Goal: Information Seeking & Learning: Learn about a topic

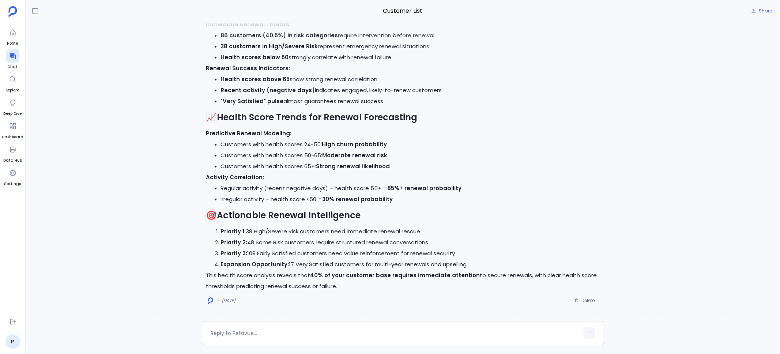
scroll to position [9, 0]
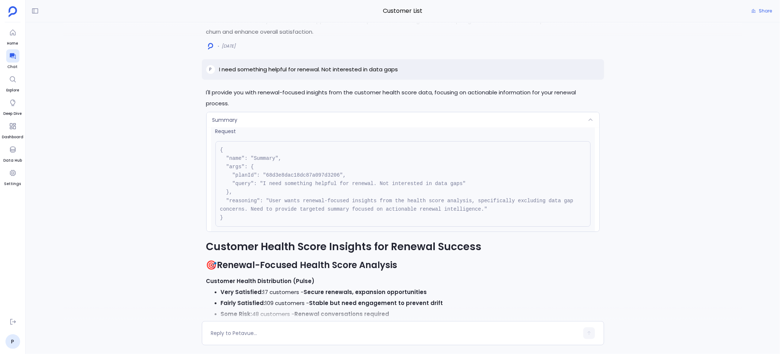
click at [240, 120] on div "Summary" at bounding box center [403, 119] width 393 height 15
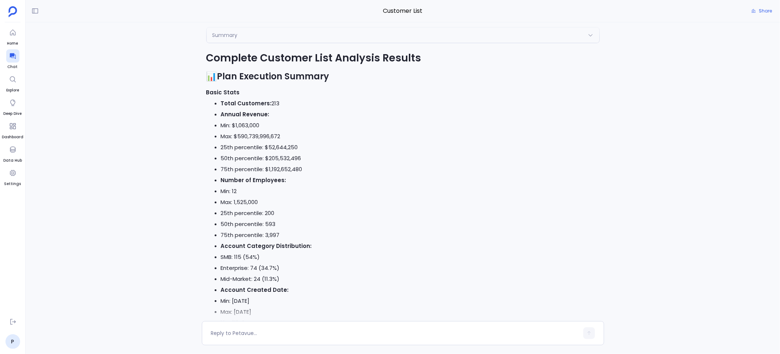
scroll to position [-2719, 0]
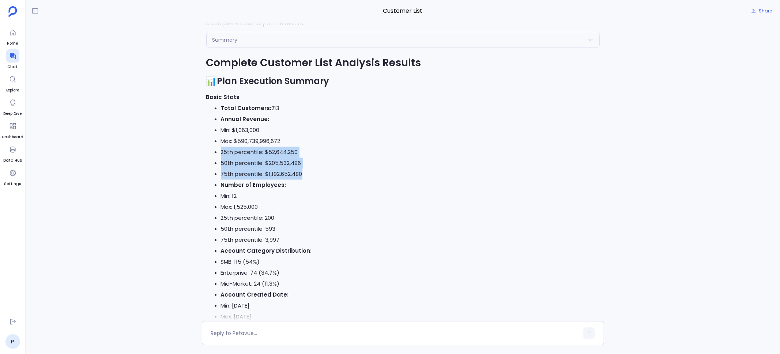
drag, startPoint x: 221, startPoint y: 153, endPoint x: 302, endPoint y: 178, distance: 85.0
click at [302, 178] on ul "Min: $1,063,000 Max: $590,739,996,672 25th percentile: $52,644,250 50th percent…" at bounding box center [402, 152] width 393 height 55
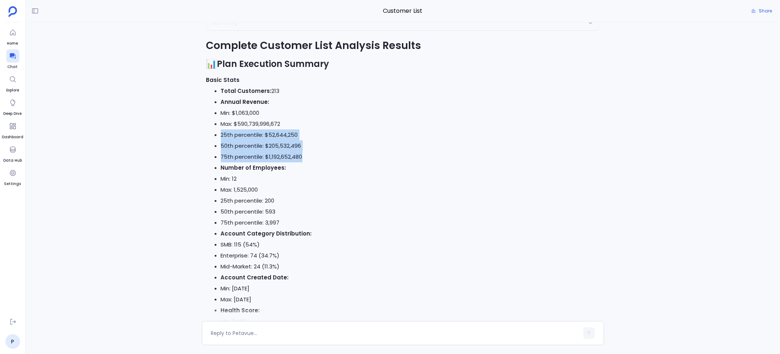
scroll to position [-2704, 0]
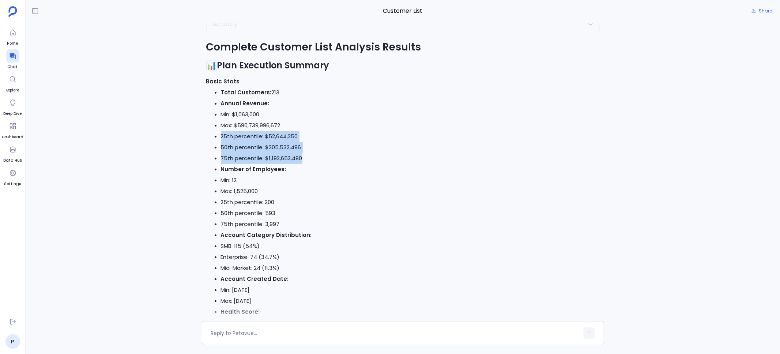
click at [305, 159] on li "75th percentile: $1,192,652,480" at bounding box center [410, 158] width 379 height 11
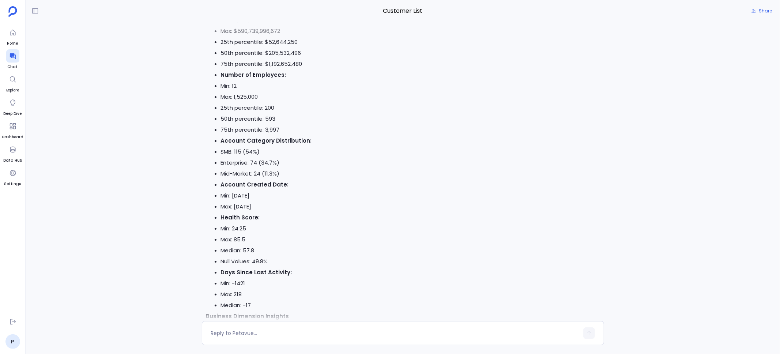
scroll to position [-2596, 0]
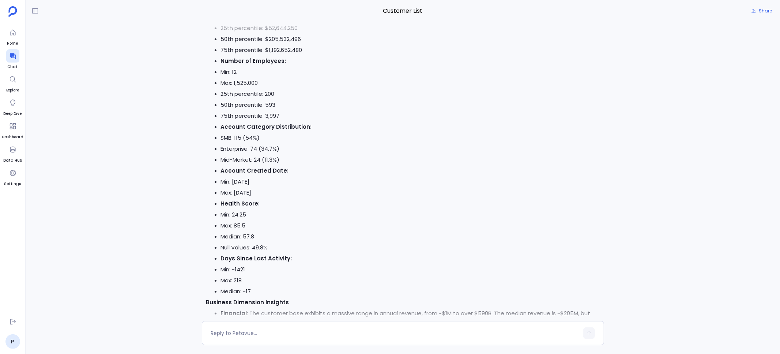
drag, startPoint x: 268, startPoint y: 193, endPoint x: 221, endPoint y: 182, distance: 48.2
click at [221, 182] on ul "Min: [DATE] Max: [DATE]" at bounding box center [402, 187] width 393 height 22
click at [250, 208] on li "Health Score:" at bounding box center [410, 203] width 379 height 11
drag, startPoint x: 271, startPoint y: 248, endPoint x: 219, endPoint y: 219, distance: 59.0
click at [219, 219] on ul "Min: 24.25 Max: 85.5 Median: 57.8 Null Values: 49.8%" at bounding box center [402, 231] width 393 height 44
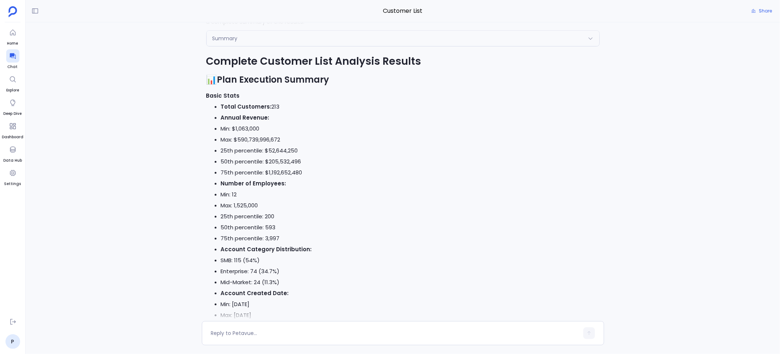
scroll to position [-2743, 0]
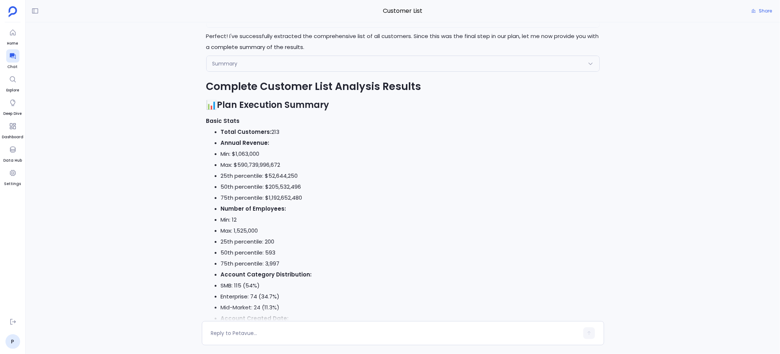
click at [313, 216] on li "Min: 12" at bounding box center [410, 219] width 379 height 11
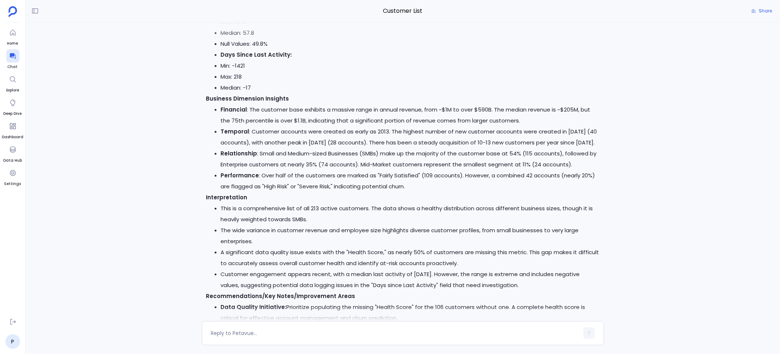
scroll to position [-2370, 0]
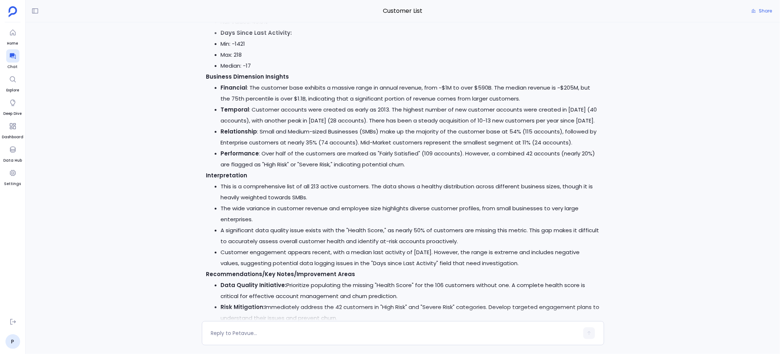
drag, startPoint x: 207, startPoint y: 176, endPoint x: 411, endPoint y: 235, distance: 212.6
click at [411, 235] on div "Complete Customer List Analysis Results 📊 Plan Execution Summary Basic Stats To…" at bounding box center [402, 69] width 393 height 726
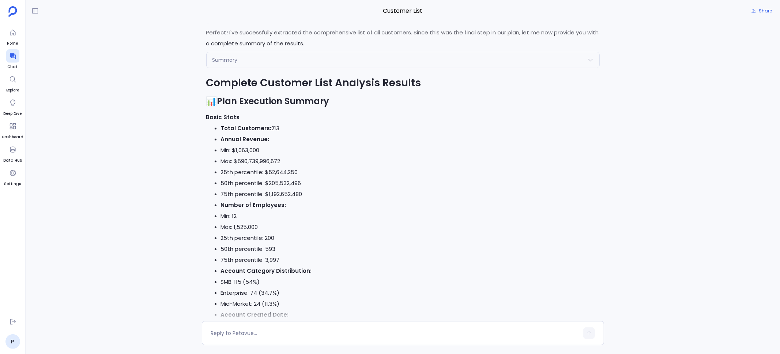
scroll to position [-2760, 0]
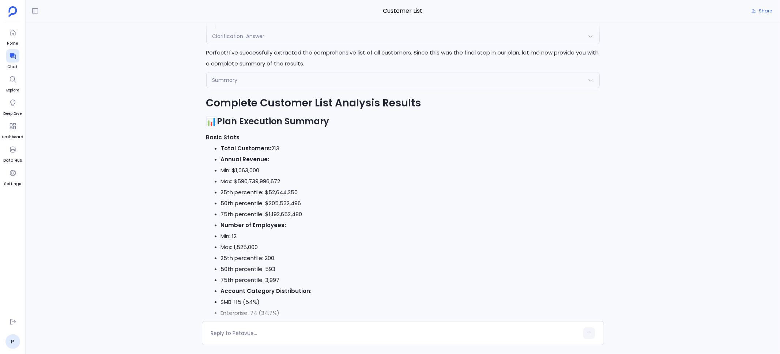
click at [269, 77] on div "Summary" at bounding box center [403, 79] width 393 height 15
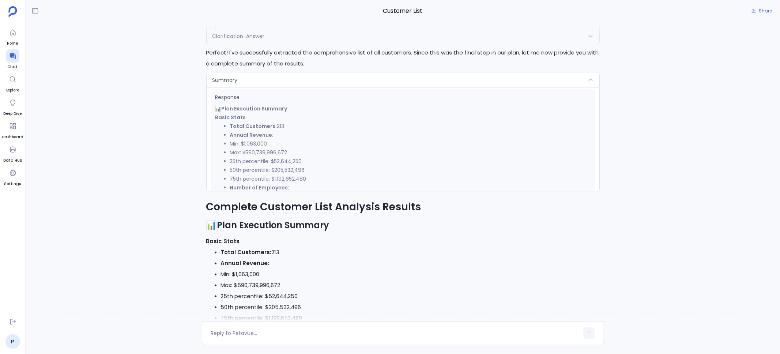
scroll to position [115, 0]
drag, startPoint x: 305, startPoint y: 174, endPoint x: 230, endPoint y: 156, distance: 76.4
click at [230, 156] on ul "Min: $1,063,000 Max: $590,739,996,672 25th percentile: $52,644,250 50th percent…" at bounding box center [402, 157] width 375 height 44
click at [300, 165] on li "50th percentile: $205,532,496" at bounding box center [410, 165] width 360 height 9
click at [322, 79] on div "Summary" at bounding box center [403, 79] width 393 height 15
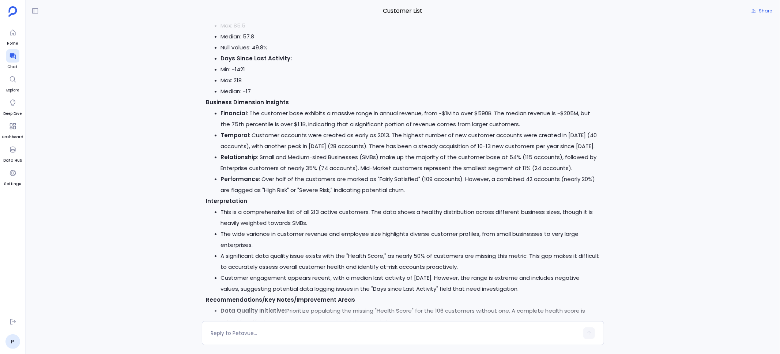
scroll to position [-2349, 0]
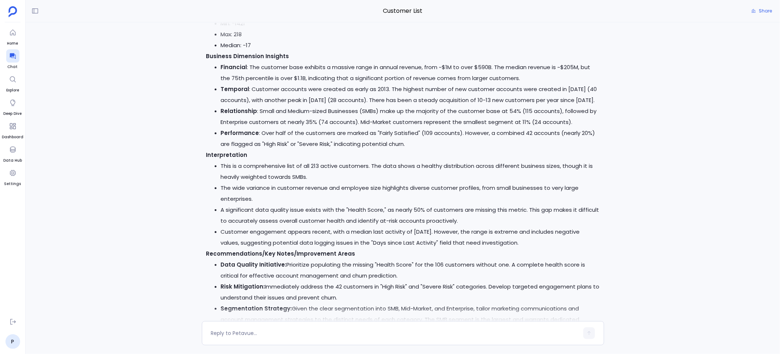
drag, startPoint x: 205, startPoint y: 155, endPoint x: 517, endPoint y: 244, distance: 323.9
click at [517, 244] on div "Complete Customer List Analysis Results 📊 Plan Execution Summary Basic Stats To…" at bounding box center [402, 49] width 393 height 726
click at [517, 244] on li "Customer engagement appears recent, with a median last activity of [DATE]. Howe…" at bounding box center [410, 237] width 379 height 22
drag, startPoint x: 517, startPoint y: 244, endPoint x: 402, endPoint y: 238, distance: 115.3
click at [402, 238] on li "Customer engagement appears recent, with a median last activity of [DATE]. Howe…" at bounding box center [410, 237] width 379 height 22
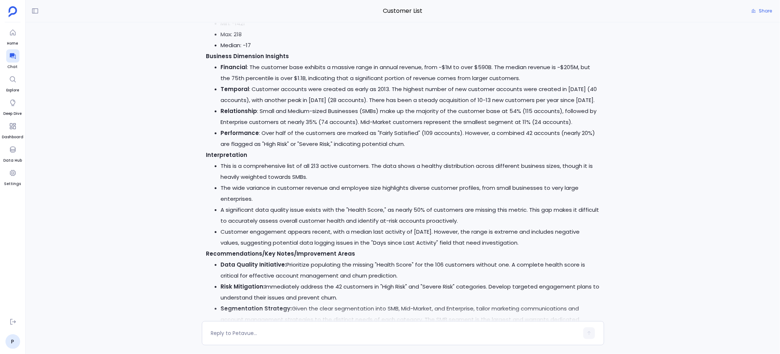
click at [324, 228] on li "Customer engagement appears recent, with a median last activity of [DATE]. Howe…" at bounding box center [410, 237] width 379 height 22
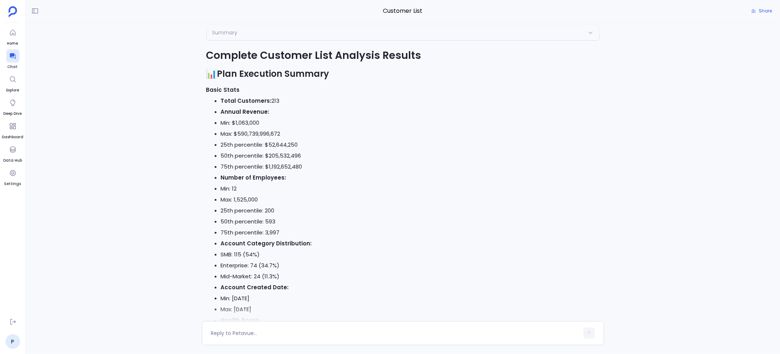
scroll to position [-2733, 0]
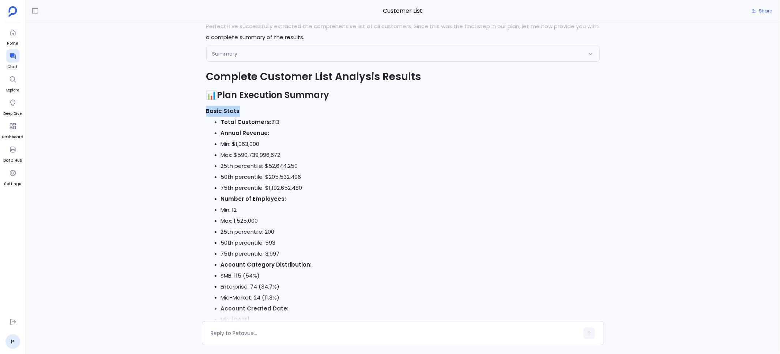
drag, startPoint x: 205, startPoint y: 112, endPoint x: 237, endPoint y: 112, distance: 31.8
click at [237, 112] on p "Basic Stats" at bounding box center [402, 111] width 393 height 11
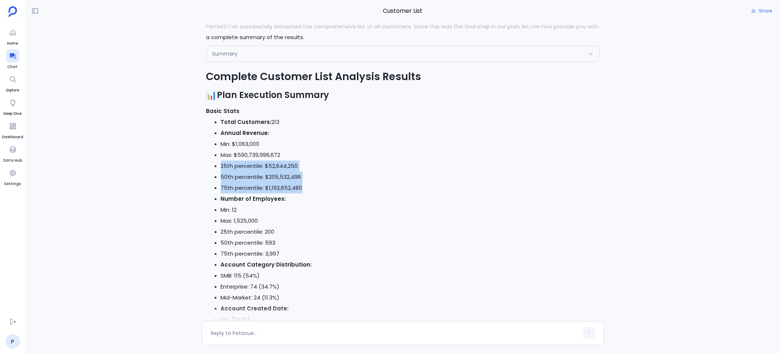
drag, startPoint x: 302, startPoint y: 189, endPoint x: 221, endPoint y: 166, distance: 83.8
click at [221, 166] on ul "Min: $1,063,000 Max: $590,739,996,672 25th percentile: $52,644,250 50th percent…" at bounding box center [402, 166] width 393 height 55
click at [270, 183] on li "75th percentile: $1,192,652,480" at bounding box center [410, 187] width 379 height 11
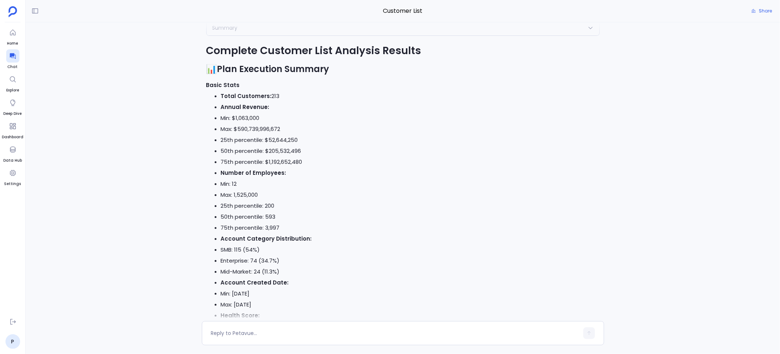
scroll to position [-2715, 0]
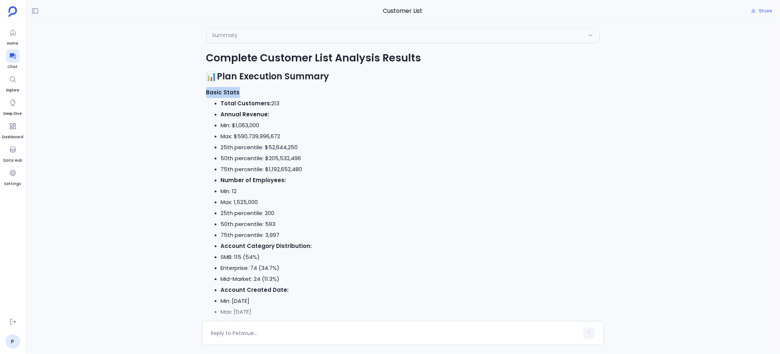
drag, startPoint x: 207, startPoint y: 91, endPoint x: 239, endPoint y: 91, distance: 32.5
click at [239, 91] on p "Basic Stats" at bounding box center [402, 92] width 393 height 11
click at [239, 94] on p "Basic Stats" at bounding box center [402, 92] width 393 height 11
drag, startPoint x: 223, startPoint y: 93, endPoint x: 241, endPoint y: 92, distance: 17.6
click at [240, 93] on p "Basic Stats" at bounding box center [402, 92] width 393 height 11
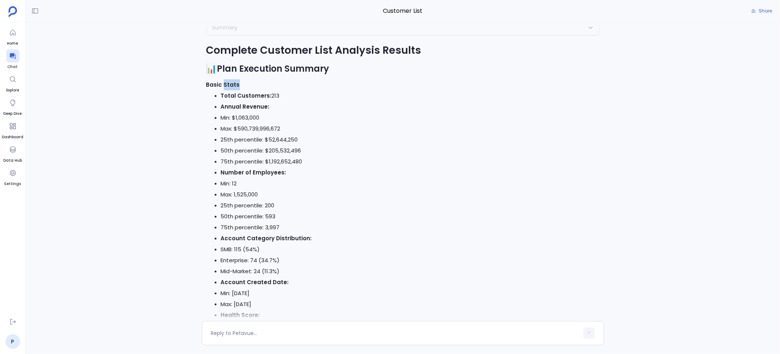
scroll to position [-2726, 0]
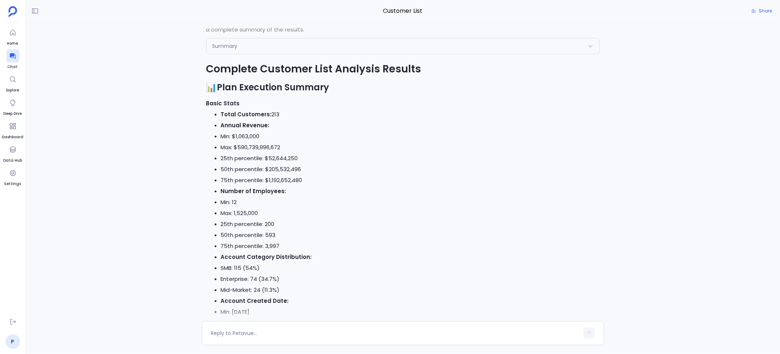
click at [252, 110] on strong "Total Customers:" at bounding box center [246, 114] width 51 height 8
click at [304, 50] on div "Summary" at bounding box center [403, 45] width 393 height 15
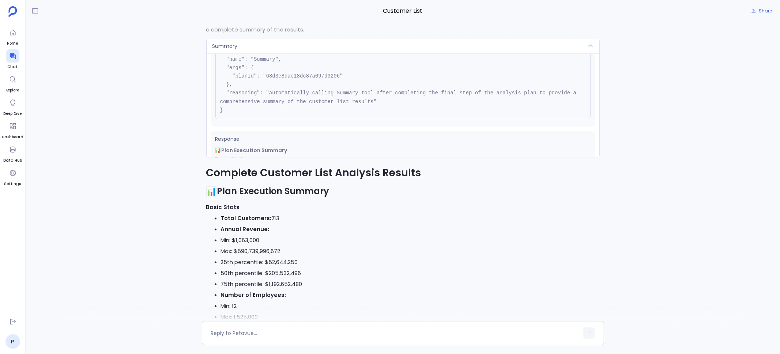
scroll to position [34, 0]
click at [322, 42] on div "Summary" at bounding box center [403, 45] width 393 height 15
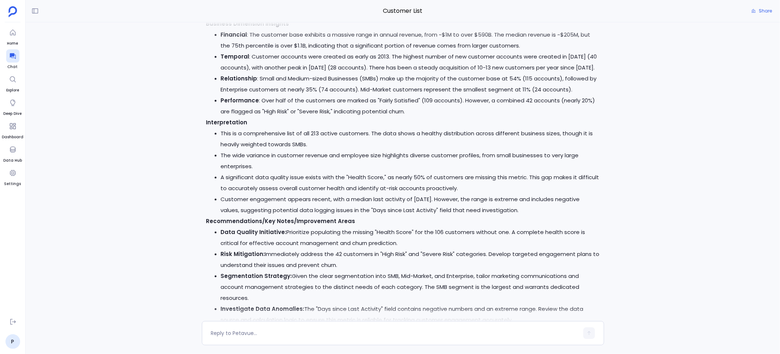
scroll to position [-2295, 0]
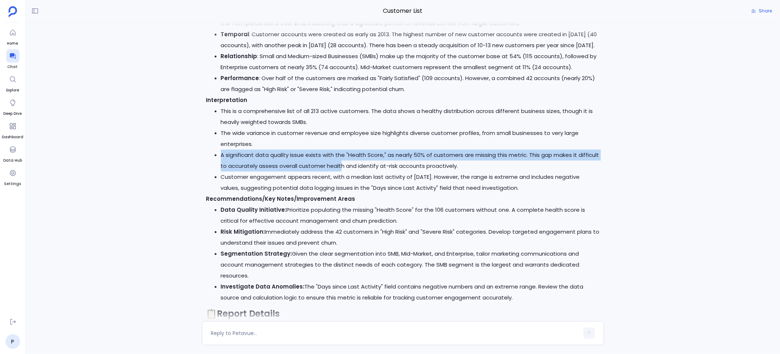
drag, startPoint x: 222, startPoint y: 156, endPoint x: 341, endPoint y: 165, distance: 119.9
click at [341, 165] on li "A significant data quality issue exists with the "Health Score," as nearly 50% …" at bounding box center [410, 161] width 379 height 22
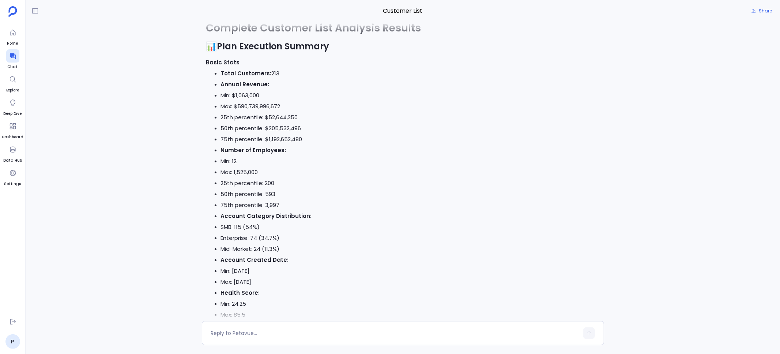
scroll to position [-2702, 0]
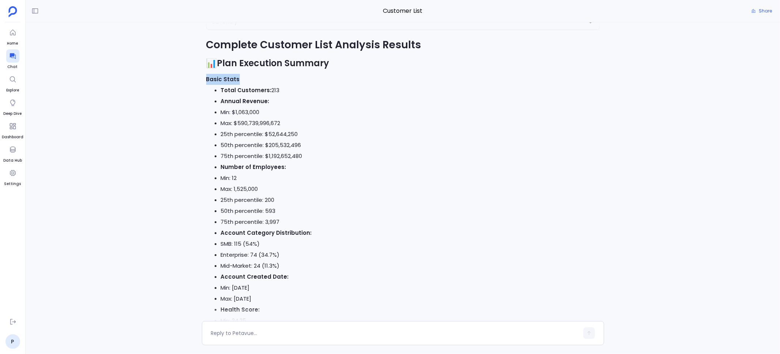
drag, startPoint x: 206, startPoint y: 79, endPoint x: 239, endPoint y: 79, distance: 32.5
click at [239, 79] on p "Basic Stats" at bounding box center [402, 79] width 393 height 11
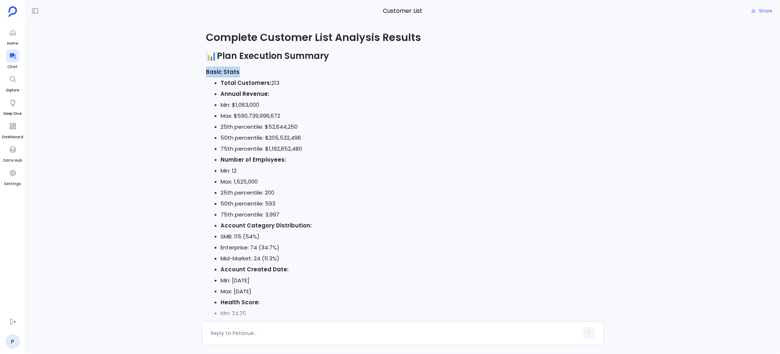
scroll to position [-2697, 0]
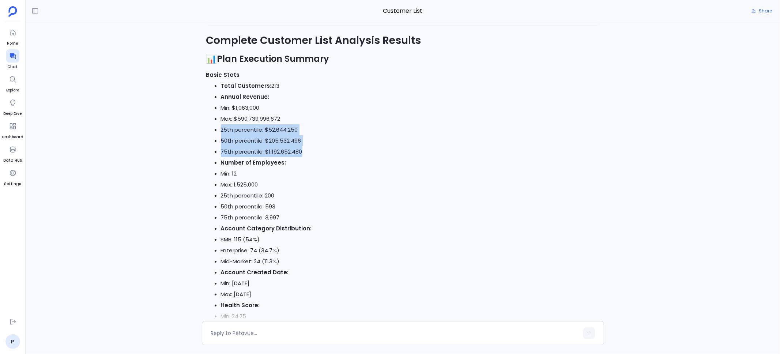
drag, startPoint x: 301, startPoint y: 152, endPoint x: 221, endPoint y: 132, distance: 82.6
click at [221, 132] on ul "Min: $1,063,000 Max: $590,739,996,672 25th percentile: $52,644,250 50th percent…" at bounding box center [402, 129] width 393 height 55
drag, startPoint x: 237, startPoint y: 75, endPoint x: 208, endPoint y: 75, distance: 29.6
click at [208, 75] on p "Basic Stats" at bounding box center [402, 74] width 393 height 11
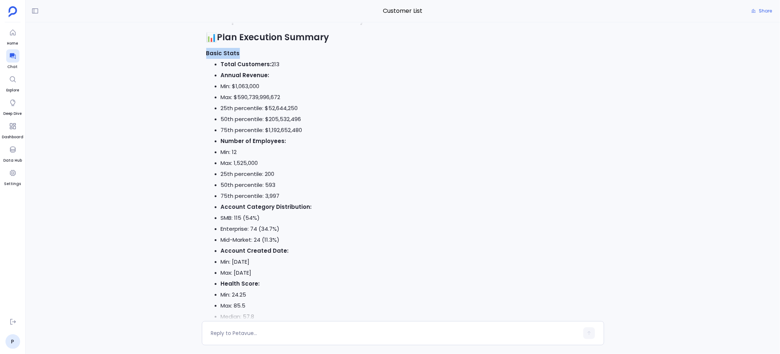
scroll to position [-2726, 0]
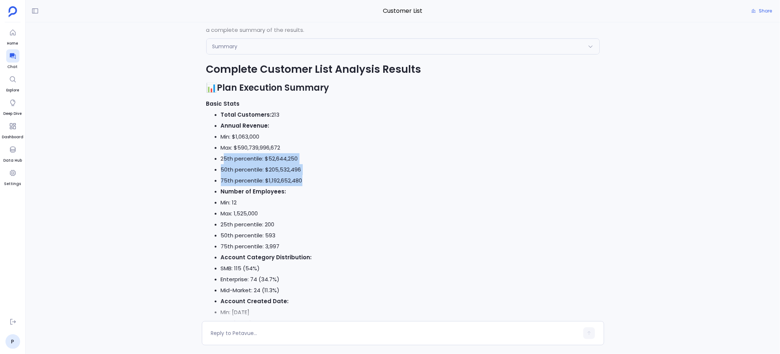
drag, startPoint x: 301, startPoint y: 181, endPoint x: 223, endPoint y: 159, distance: 81.3
click at [223, 159] on ul "Min: $1,063,000 Max: $590,739,996,672 25th percentile: $52,644,250 50th percent…" at bounding box center [402, 158] width 393 height 55
click at [223, 159] on li "25th percentile: $52,644,250" at bounding box center [410, 158] width 379 height 11
drag, startPoint x: 221, startPoint y: 158, endPoint x: 301, endPoint y: 179, distance: 82.6
click at [301, 179] on ul "Min: $1,063,000 Max: $590,739,996,672 25th percentile: $52,644,250 50th percent…" at bounding box center [402, 158] width 393 height 55
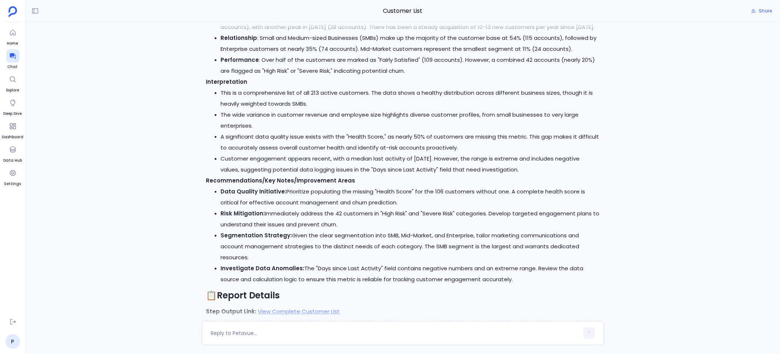
scroll to position [-2273, 0]
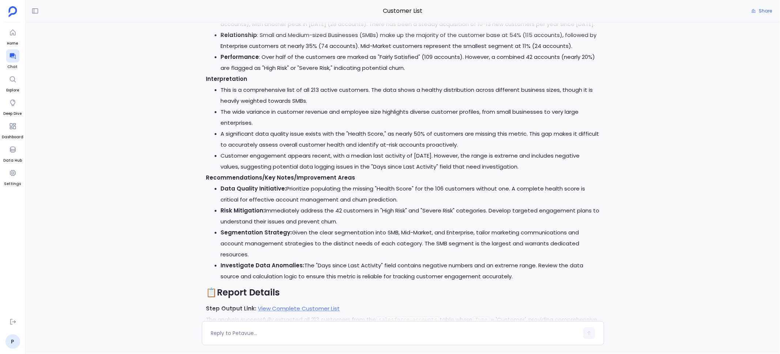
drag, startPoint x: 517, startPoint y: 167, endPoint x: 206, endPoint y: 82, distance: 322.5
click at [243, 98] on li "This is a comprehensive list of all 213 active customers. The data shows a heal…" at bounding box center [410, 95] width 379 height 22
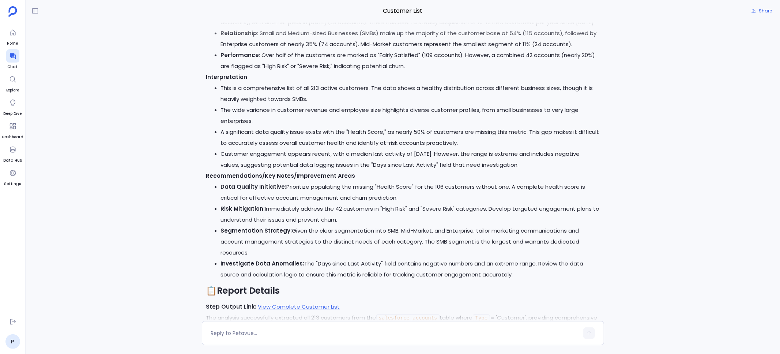
scroll to position [-2260, 0]
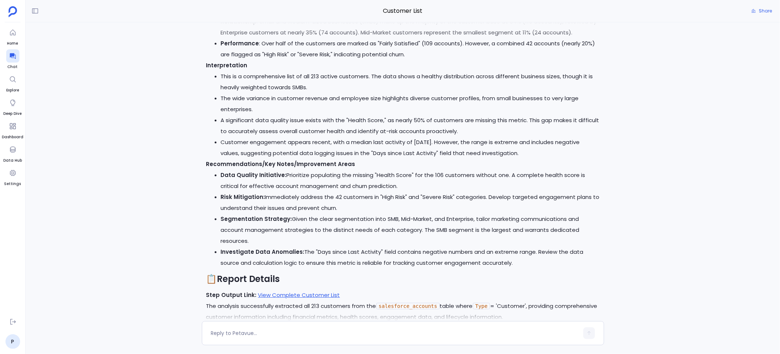
drag, startPoint x: 518, startPoint y: 154, endPoint x: 205, endPoint y: 68, distance: 325.1
click at [271, 110] on li "The wide variance in customer revenue and employee size highlights diverse cust…" at bounding box center [410, 104] width 379 height 22
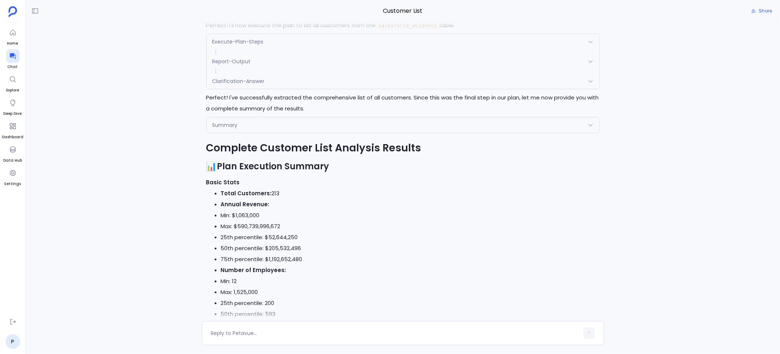
scroll to position [-2821, 0]
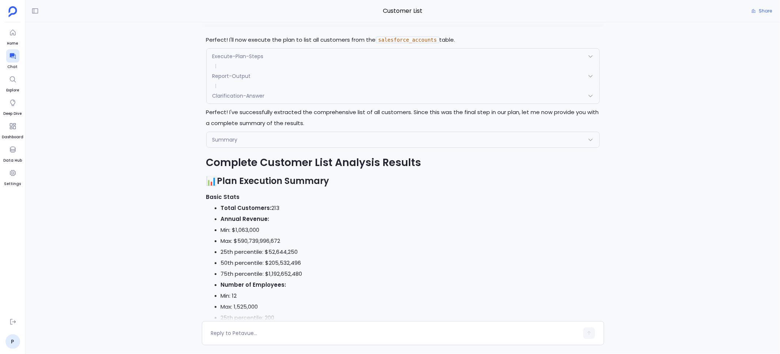
click at [322, 140] on div "Summary" at bounding box center [403, 139] width 393 height 15
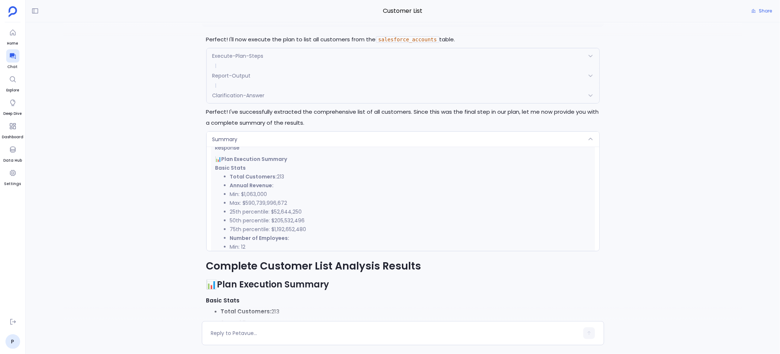
scroll to position [122, 0]
click at [313, 139] on div "Summary" at bounding box center [403, 139] width 393 height 15
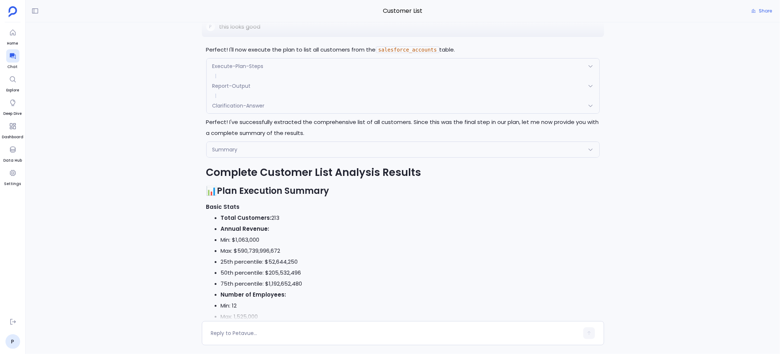
scroll to position [-2819, 0]
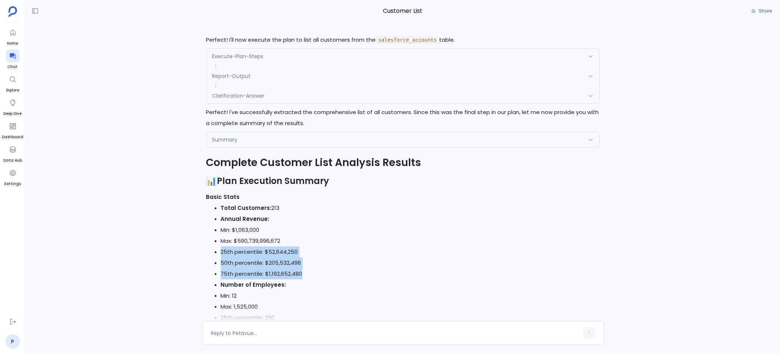
drag, startPoint x: 221, startPoint y: 252, endPoint x: 301, endPoint y: 272, distance: 82.8
click at [301, 272] on ul "Min: $1,063,000 Max: $590,739,996,672 25th percentile: $52,644,250 50th percent…" at bounding box center [402, 251] width 393 height 55
click at [302, 272] on li "75th percentile: $1,192,652,480" at bounding box center [410, 273] width 379 height 11
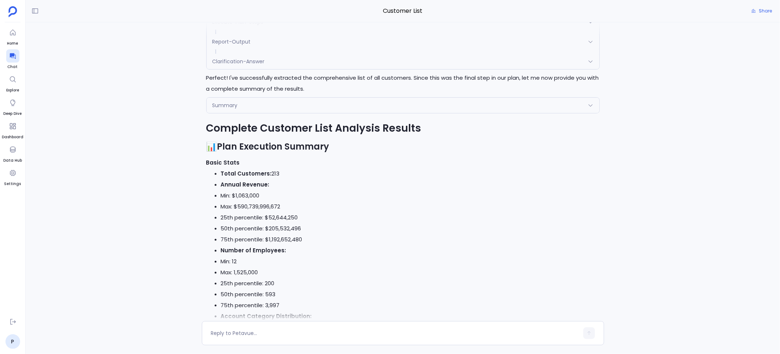
scroll to position [-2785, 0]
drag, startPoint x: 302, startPoint y: 241, endPoint x: 221, endPoint y: 219, distance: 83.2
click at [221, 219] on ul "Min: $1,063,000 Max: $590,739,996,672 25th percentile: $52,644,250 50th percent…" at bounding box center [402, 217] width 393 height 55
click at [283, 101] on div "Summary" at bounding box center [403, 104] width 393 height 15
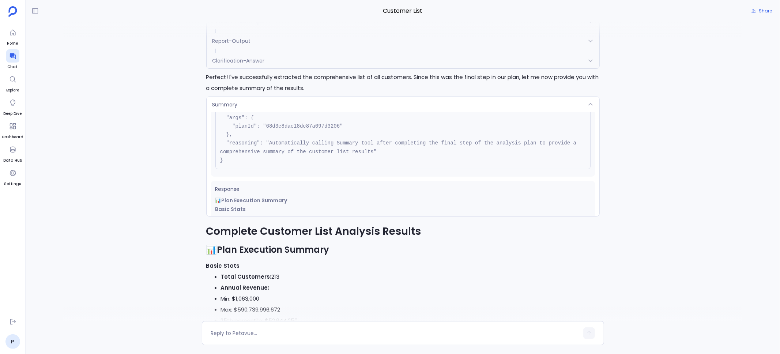
scroll to position [0, 0]
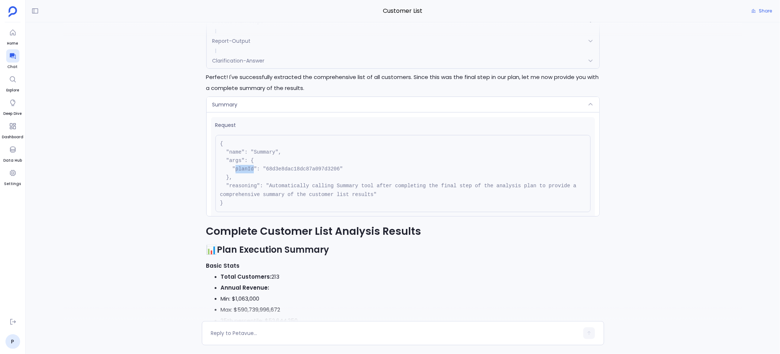
drag, startPoint x: 236, startPoint y: 170, endPoint x: 254, endPoint y: 170, distance: 18.3
click at [254, 170] on pre "{ "name": "Summary", "args": { "planId": "68d3e8dac18dc87a097d3206" }, "reasoni…" at bounding box center [402, 173] width 375 height 77
click at [310, 109] on div "Summary" at bounding box center [403, 104] width 393 height 15
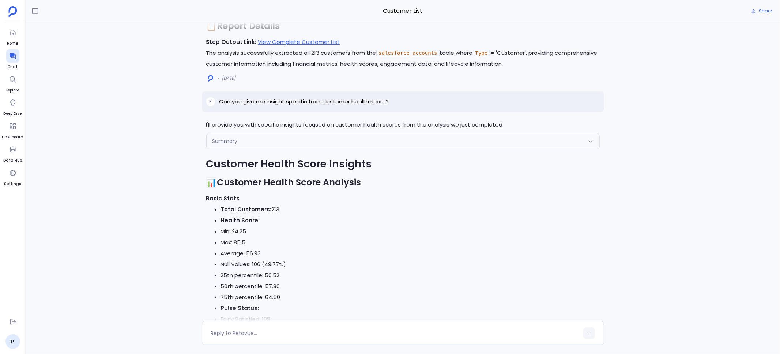
click at [316, 144] on div "Summary" at bounding box center [403, 140] width 393 height 15
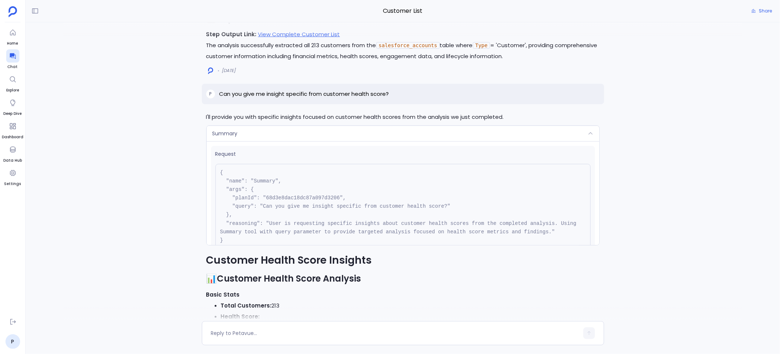
scroll to position [-2111, 0]
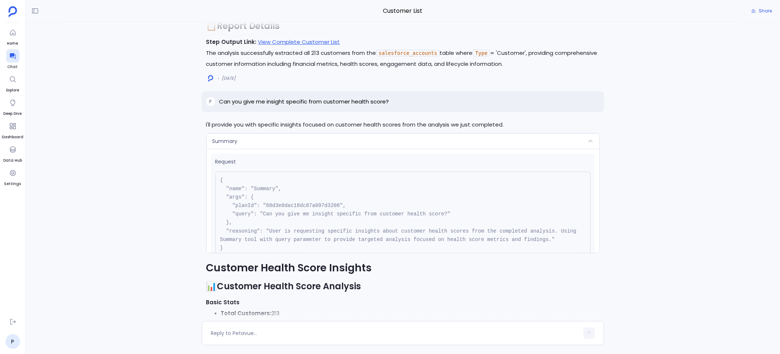
click at [241, 214] on pre "{ "name": "Summary", "args": { "planId": "68d3e8dac18dc87a097d3206", "query": "…" at bounding box center [402, 214] width 375 height 86
click at [284, 140] on div "Summary" at bounding box center [403, 140] width 393 height 15
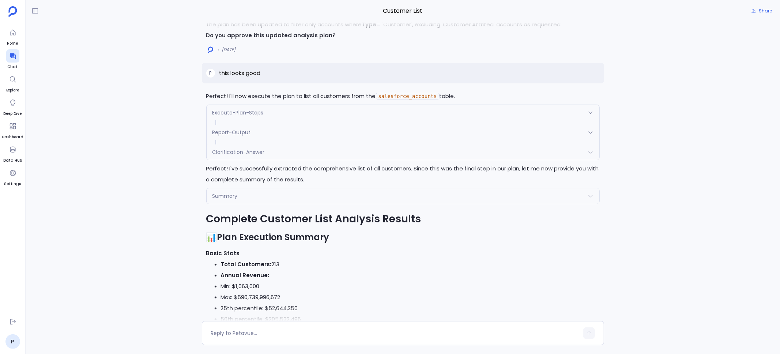
scroll to position [-2892, 0]
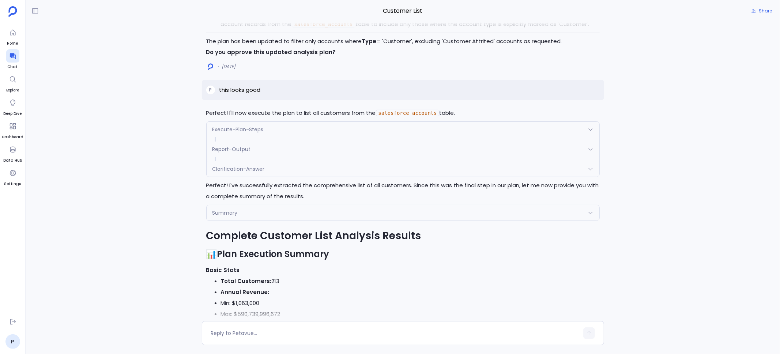
click at [335, 173] on div "Clarification-Answer" at bounding box center [403, 168] width 393 height 15
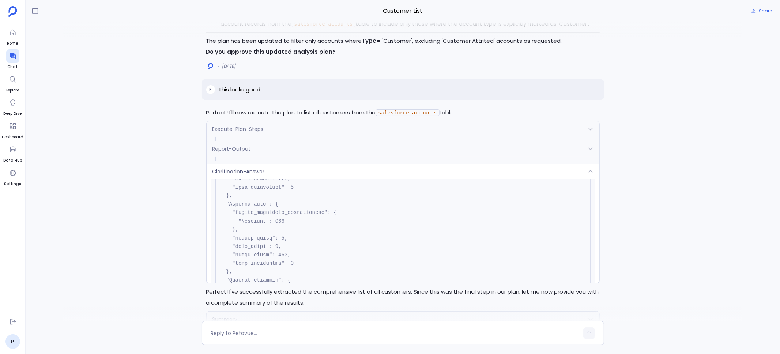
scroll to position [496, 0]
click at [360, 171] on div "Clarification-Answer" at bounding box center [403, 171] width 393 height 15
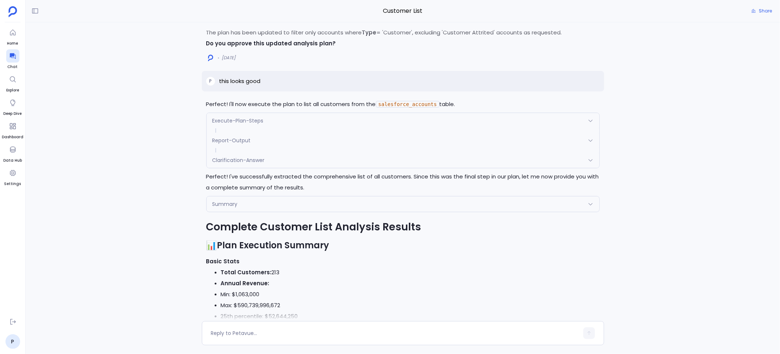
scroll to position [-2934, 0]
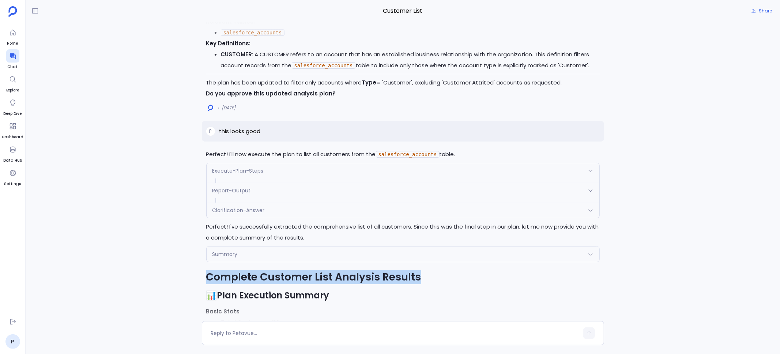
drag, startPoint x: 207, startPoint y: 278, endPoint x: 416, endPoint y: 276, distance: 209.5
click at [416, 276] on h1 "Complete Customer List Analysis Results" at bounding box center [402, 277] width 393 height 14
click at [185, 278] on div "I'll provide you with specific insights connecting customer health scores to re…" at bounding box center [403, 171] width 754 height 299
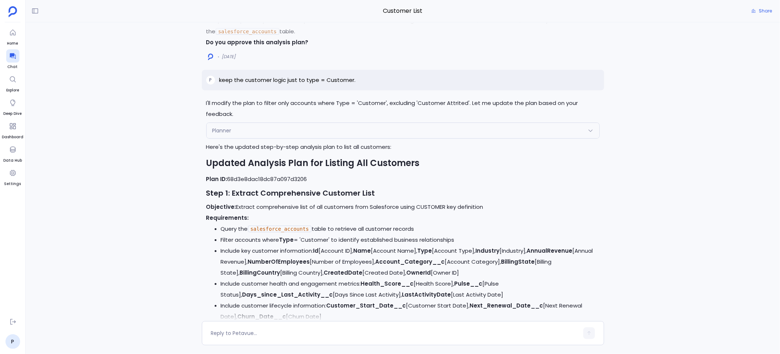
scroll to position [-3250, 0]
drag, startPoint x: 206, startPoint y: 163, endPoint x: 415, endPoint y: 165, distance: 208.8
click at [415, 165] on h2 "Updated Analysis Plan for Listing All Customers" at bounding box center [402, 162] width 393 height 12
click at [188, 239] on div "I'll provide you with specific insights connecting customer health scores to re…" at bounding box center [403, 171] width 754 height 299
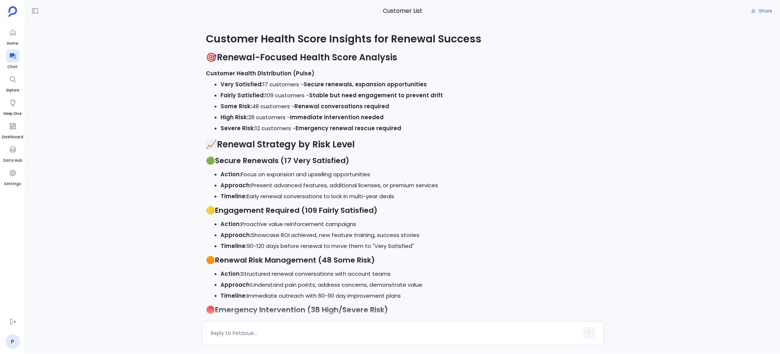
scroll to position [-1147, 0]
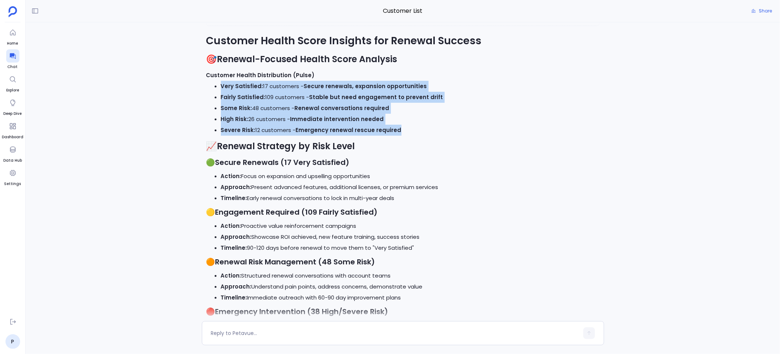
drag, startPoint x: 221, startPoint y: 87, endPoint x: 404, endPoint y: 128, distance: 186.9
click at [404, 128] on ul "Very Satisfied: 17 customers - Secure renewals, expansion opportunities Fairly …" at bounding box center [402, 108] width 393 height 55
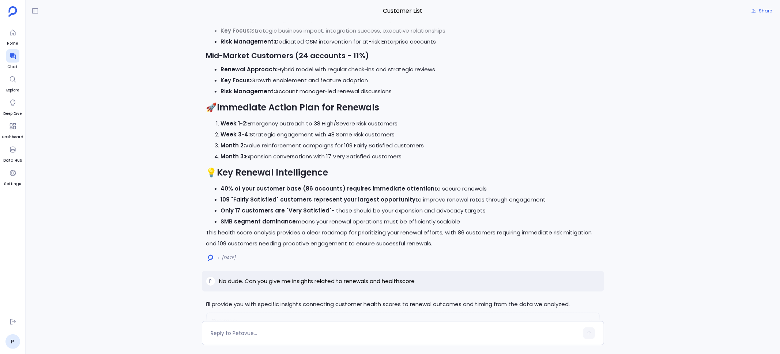
scroll to position [-707, 0]
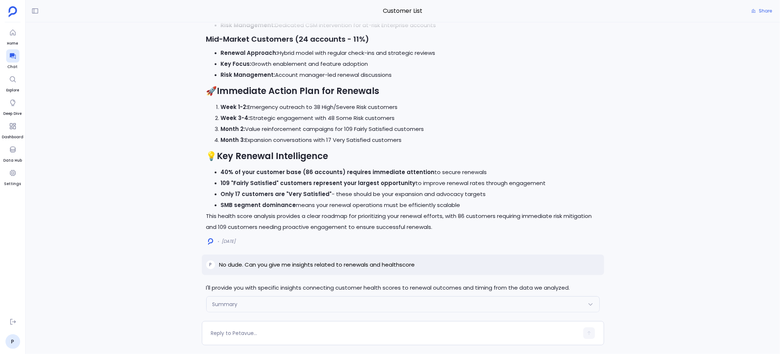
drag, startPoint x: 221, startPoint y: 173, endPoint x: 459, endPoint y: 204, distance: 239.7
click at [459, 204] on ul "40% of your customer base (86 accounts) requires immediate attention to secure …" at bounding box center [402, 189] width 393 height 44
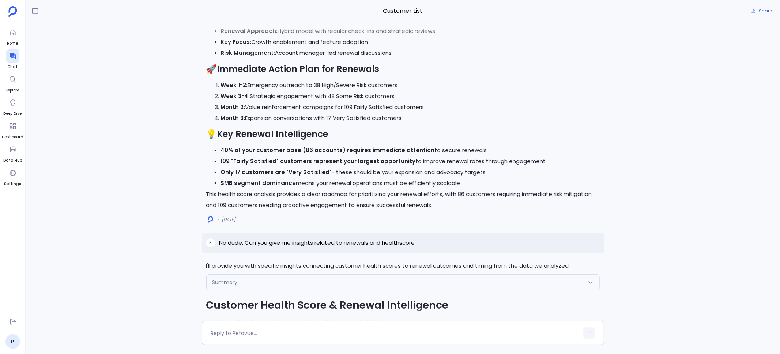
scroll to position [-669, 0]
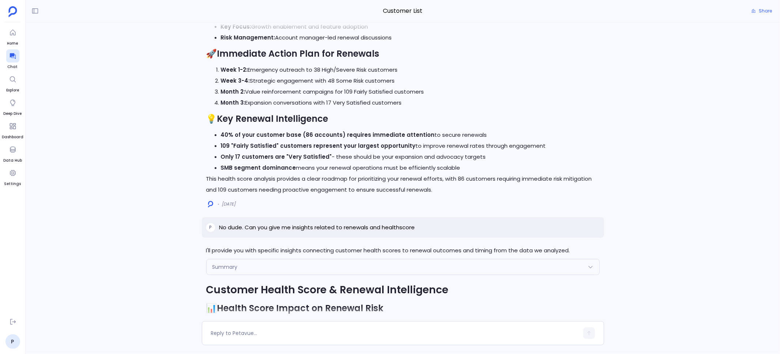
click at [458, 178] on p "This health score analysis provides a clear roadmap for prioritizing your renew…" at bounding box center [402, 184] width 393 height 22
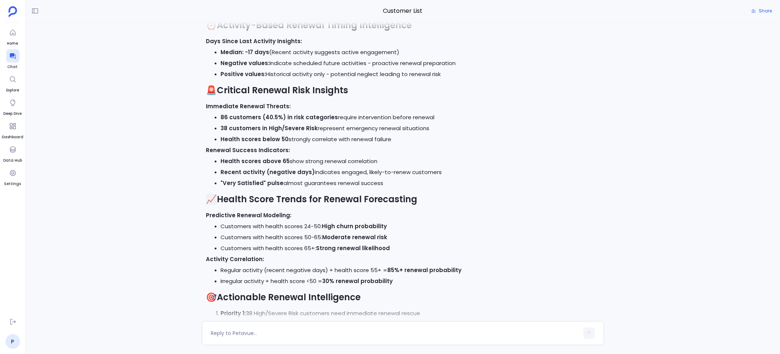
scroll to position [-86, 0]
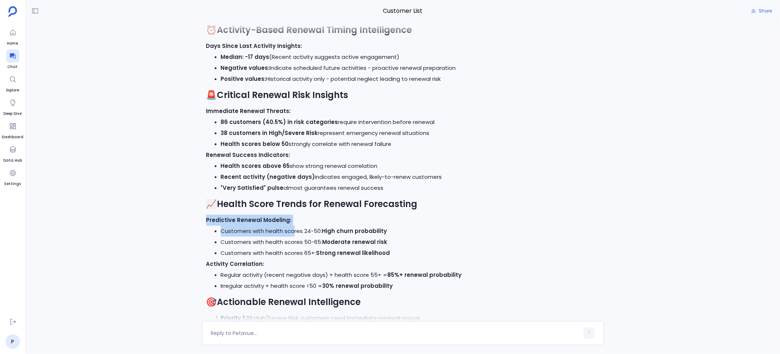
drag, startPoint x: 206, startPoint y: 221, endPoint x: 293, endPoint y: 228, distance: 87.3
click at [293, 228] on div "Customer Health Score & Renewal Intelligence 📊 Health Score Impact on Renewal R…" at bounding box center [402, 39] width 393 height 679
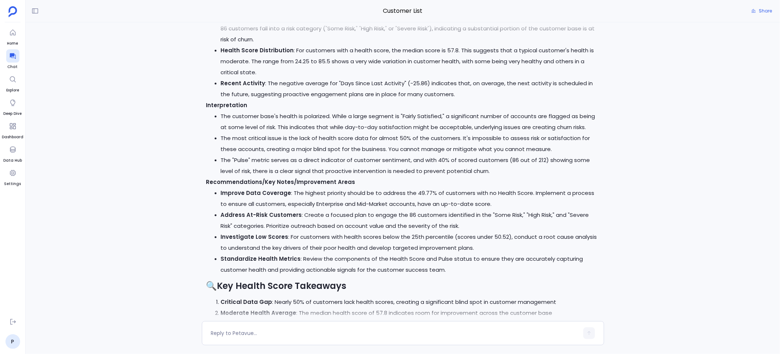
scroll to position [-1582, 0]
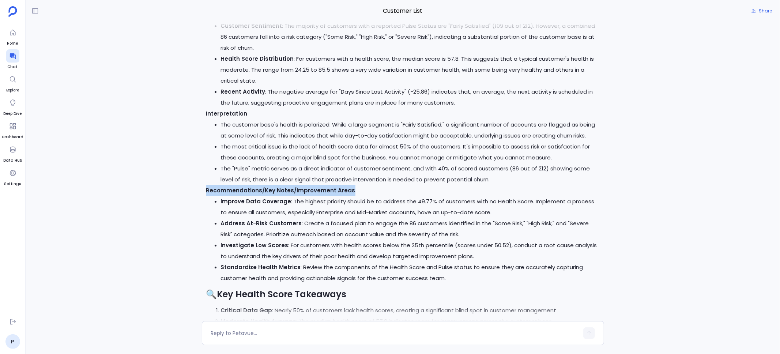
drag, startPoint x: 349, startPoint y: 190, endPoint x: 207, endPoint y: 190, distance: 141.5
click at [207, 190] on p "Recommendations/Key Notes/Improvement Areas" at bounding box center [402, 190] width 393 height 11
click at [222, 194] on strong "Recommendations/Key Notes/Improvement Areas" at bounding box center [280, 190] width 149 height 8
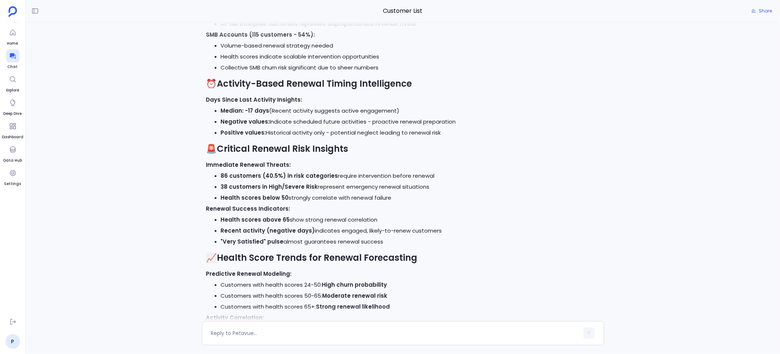
scroll to position [0, 0]
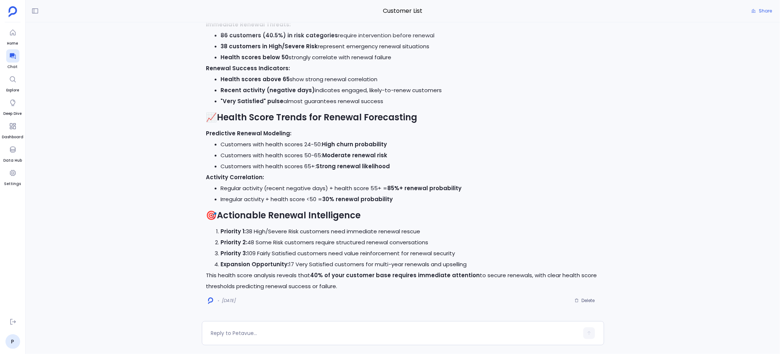
click at [195, 260] on div "I'll provide you with specific insights connecting customer health scores to re…" at bounding box center [403, 171] width 754 height 299
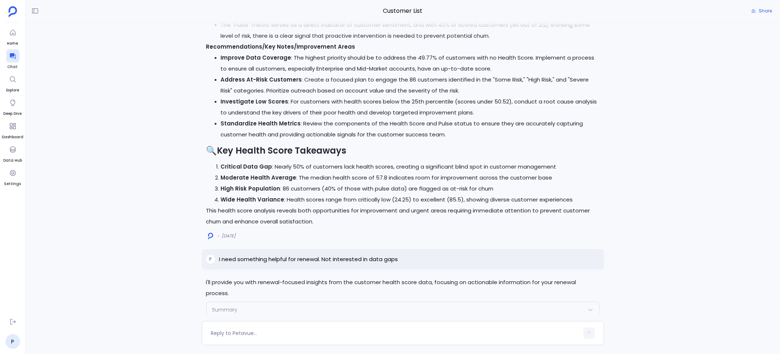
scroll to position [-1245, 0]
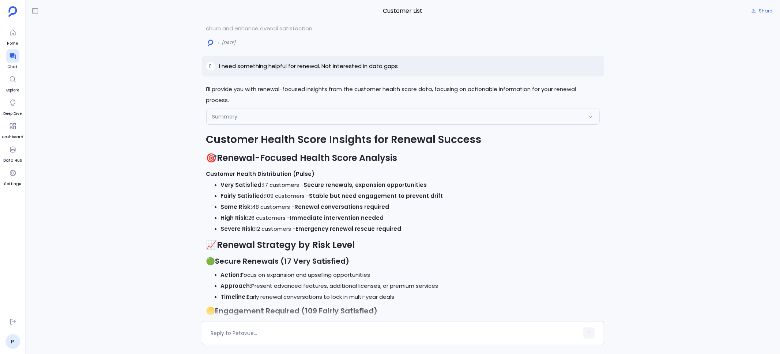
click at [283, 118] on div "Summary" at bounding box center [403, 116] width 393 height 15
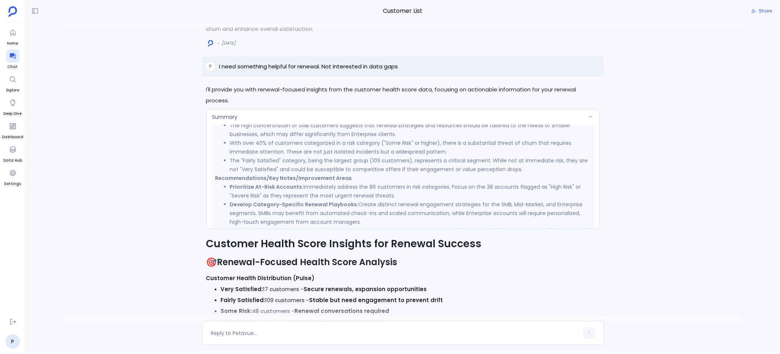
scroll to position [513, 0]
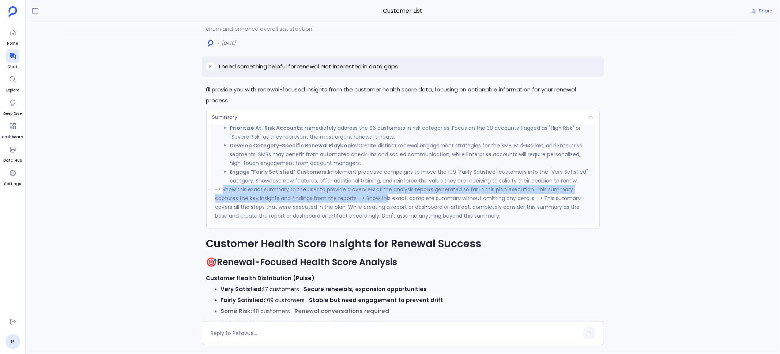
drag, startPoint x: 222, startPoint y: 190, endPoint x: 386, endPoint y: 194, distance: 163.5
click at [386, 194] on p "-> Show this exact summary to the user to provide a overview of the analysis re…" at bounding box center [402, 202] width 375 height 35
click at [380, 194] on p "-> Show this exact summary to the user to provide a overview of the analysis re…" at bounding box center [402, 202] width 375 height 35
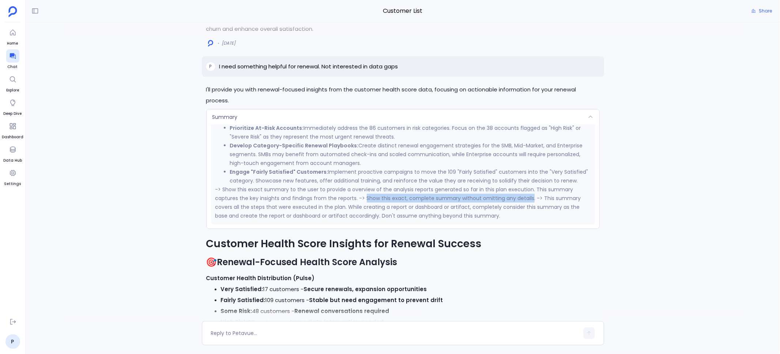
drag, startPoint x: 365, startPoint y: 197, endPoint x: 529, endPoint y: 196, distance: 164.5
click at [529, 196] on p "-> Show this exact summary to the user to provide a overview of the analysis re…" at bounding box center [402, 202] width 375 height 35
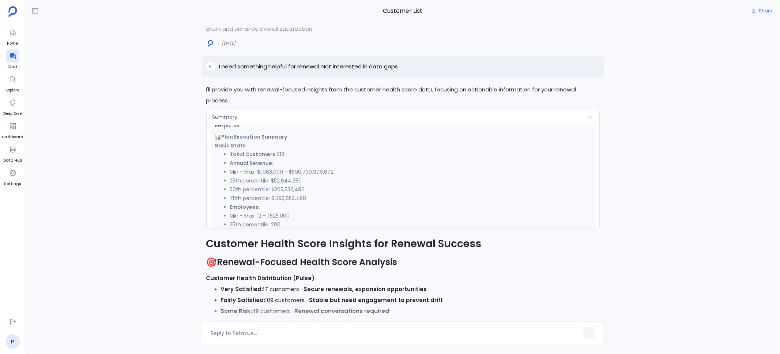
scroll to position [86, 0]
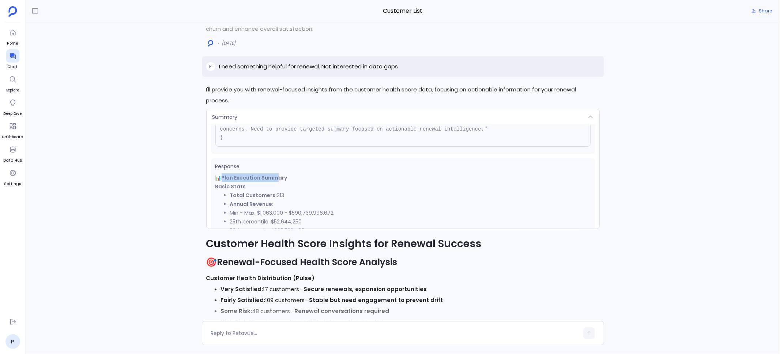
drag, startPoint x: 223, startPoint y: 178, endPoint x: 280, endPoint y: 178, distance: 57.8
click at [280, 178] on strong "Plan Execution Summary" at bounding box center [255, 177] width 66 height 7
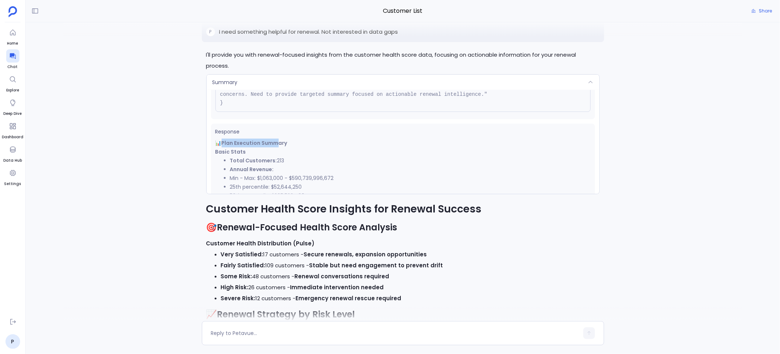
scroll to position [-1355, 0]
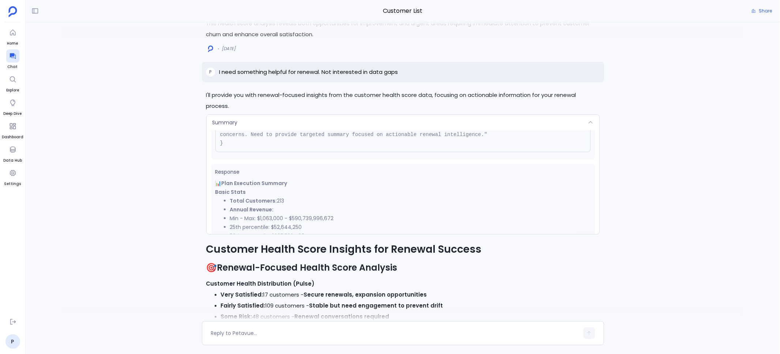
click at [251, 203] on strong "Total Customers:" at bounding box center [253, 200] width 47 height 7
click at [299, 121] on div "Summary" at bounding box center [403, 122] width 393 height 15
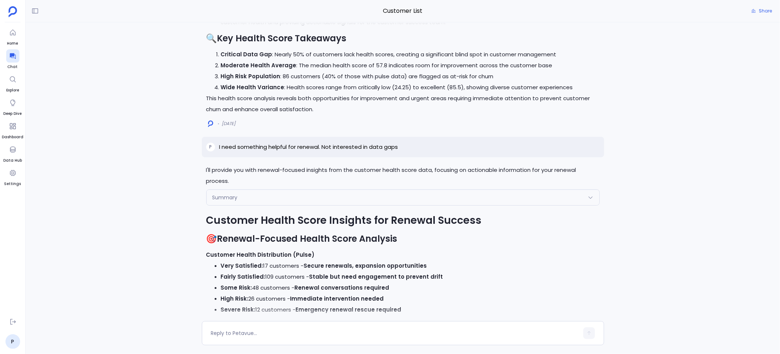
scroll to position [-1323, 0]
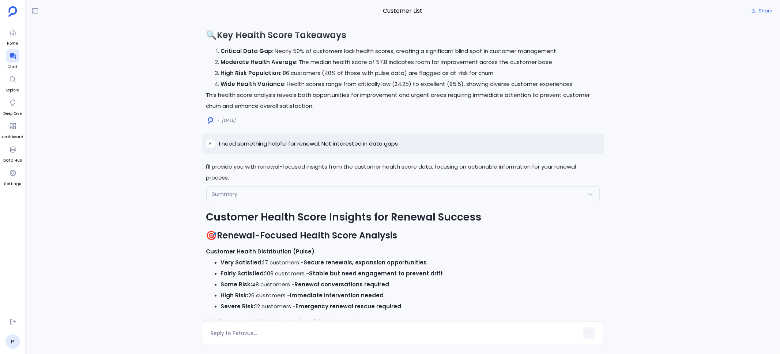
click at [252, 195] on div "Summary" at bounding box center [403, 193] width 393 height 15
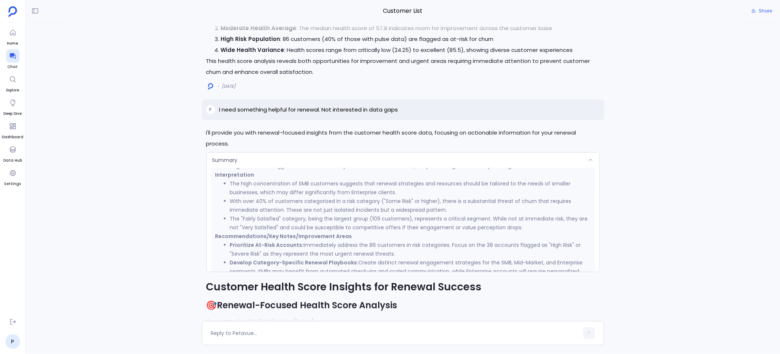
scroll to position [461, 0]
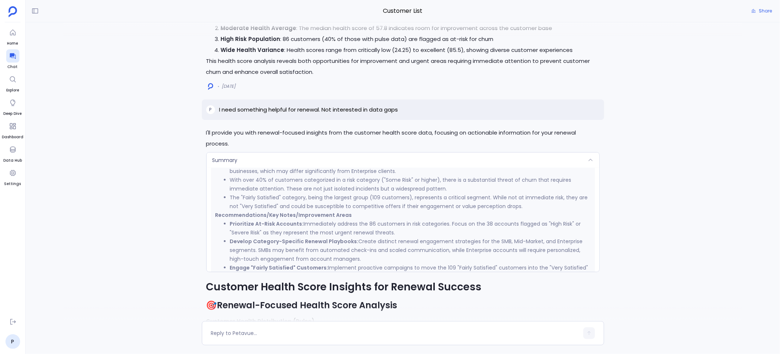
click at [279, 161] on div "Summary" at bounding box center [403, 159] width 393 height 15
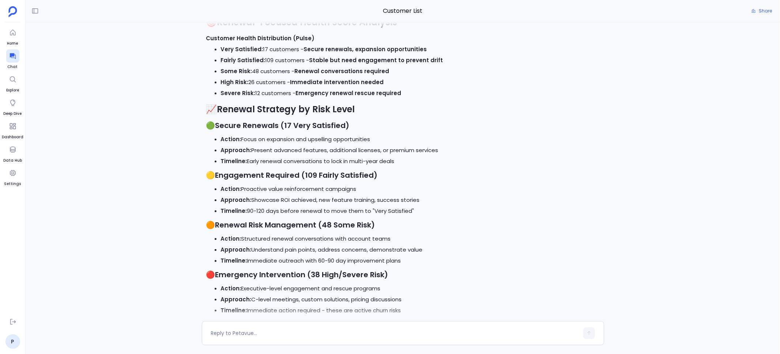
scroll to position [-1109, 0]
